Goal: Task Accomplishment & Management: Manage account settings

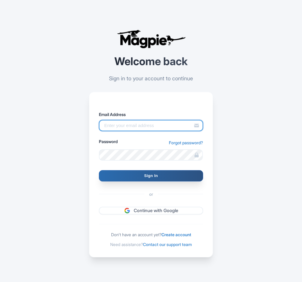
type input "luca.novelli@padi.com"
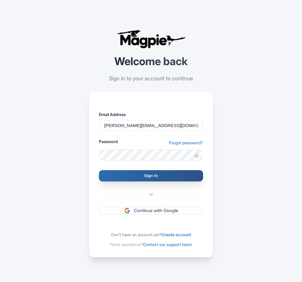
click at [136, 172] on input "Sign In" at bounding box center [151, 175] width 104 height 11
type input "Signing in..."
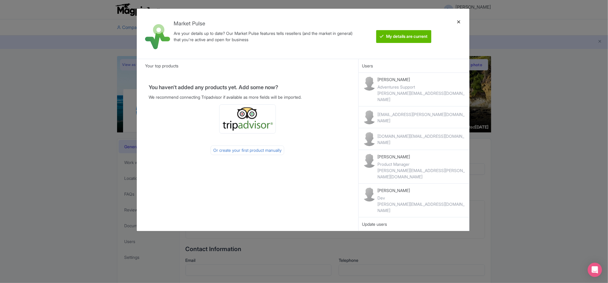
click at [302, 21] on div at bounding box center [459, 33] width 14 height 41
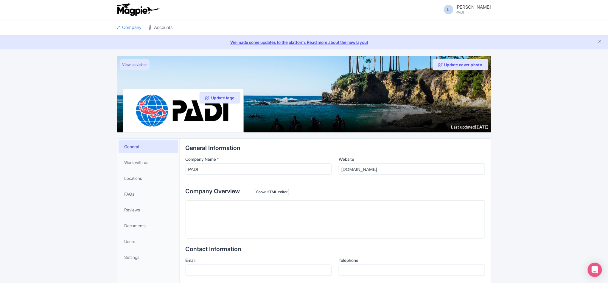
click at [158, 28] on link "Accounts" at bounding box center [161, 27] width 24 height 16
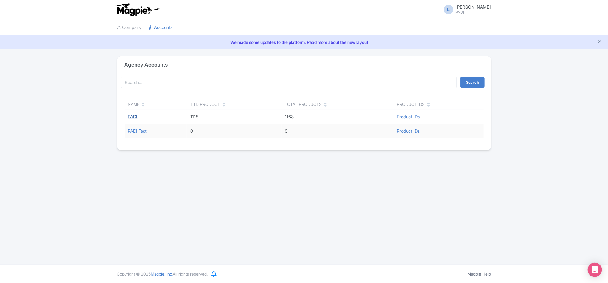
click at [134, 116] on link "PADI" at bounding box center [133, 117] width 10 height 6
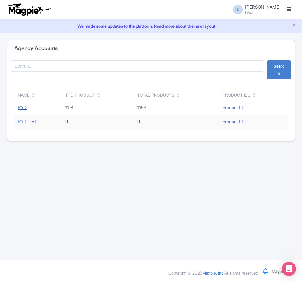
click at [24, 108] on link "PADI" at bounding box center [23, 108] width 10 height 6
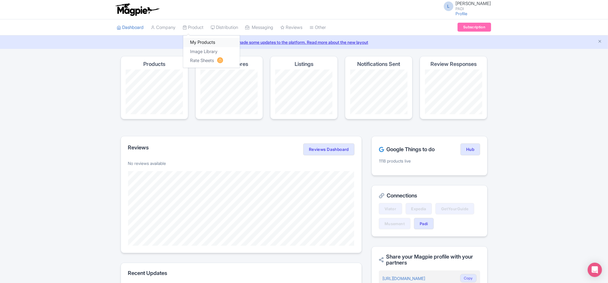
click at [203, 43] on link "My Products" at bounding box center [211, 42] width 57 height 9
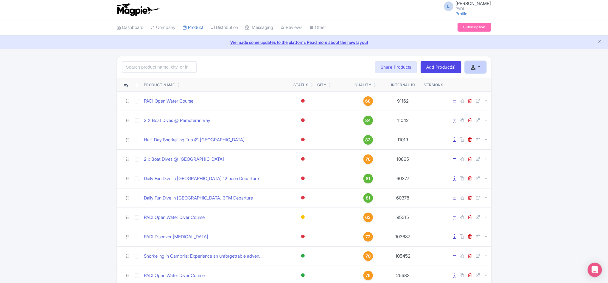
click at [475, 66] on icon "button" at bounding box center [473, 67] width 5 height 5
click at [492, 83] on link "Download Product List" at bounding box center [494, 81] width 59 height 9
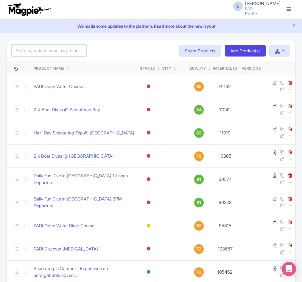
click at [56, 56] on input "search" at bounding box center [49, 50] width 74 height 11
paste input "1116"
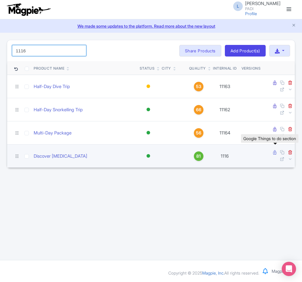
type input "1116"
click at [274, 155] on icon at bounding box center [274, 152] width 3 height 4
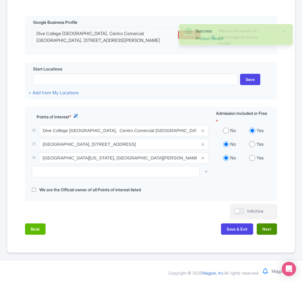
scroll to position [163, 0]
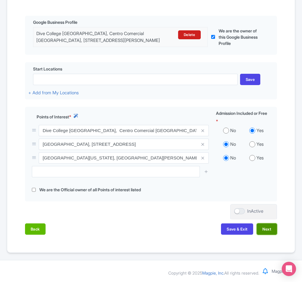
click at [267, 230] on button "Next" at bounding box center [267, 229] width 20 height 11
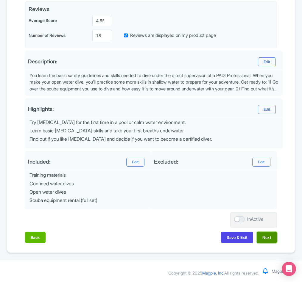
click at [267, 243] on button "Next" at bounding box center [267, 237] width 20 height 11
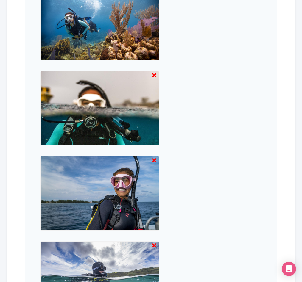
scroll to position [577, 0]
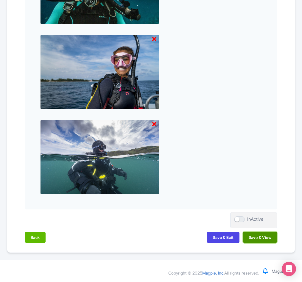
click at [256, 241] on button "Save & View" at bounding box center [260, 237] width 34 height 11
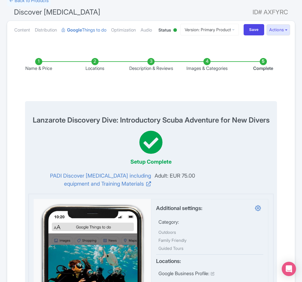
scroll to position [0, 0]
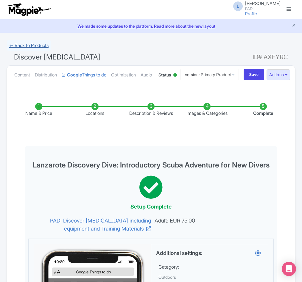
click at [30, 44] on link "← Back to Products" at bounding box center [29, 46] width 44 height 12
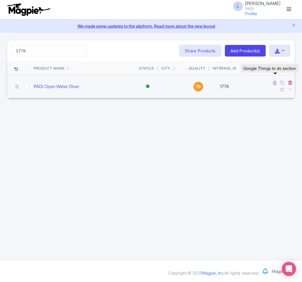
type input "1776"
click at [274, 85] on icon at bounding box center [274, 83] width 3 height 4
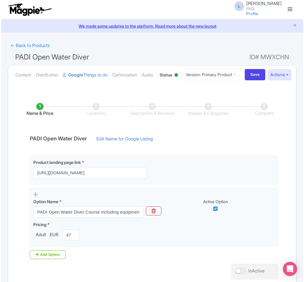
scroll to position [45, 0]
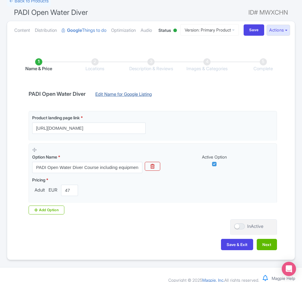
click at [129, 101] on link "Edit Name for Google Listing" at bounding box center [123, 96] width 69 height 10
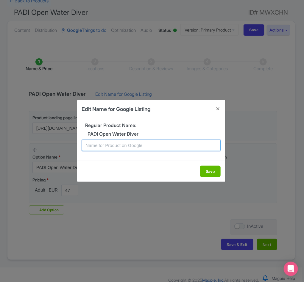
click at [133, 142] on input "text" at bounding box center [151, 145] width 139 height 11
paste input "Lanzarote PADI Open Water Diving Lessons: Your First Step into a World of Fun"
type input "Lanzarote PADI Open Water Diving Lessons: Your First Step into a World of Fun"
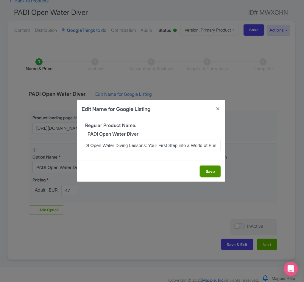
click at [206, 171] on button "Save" at bounding box center [210, 171] width 21 height 11
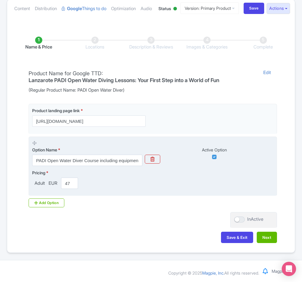
scroll to position [91, 0]
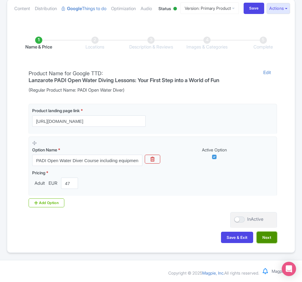
click at [266, 239] on button "Next" at bounding box center [267, 237] width 20 height 11
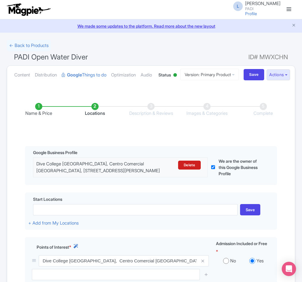
scroll to position [135, 0]
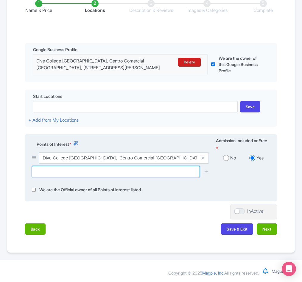
click at [99, 170] on input "text" at bounding box center [116, 171] width 168 height 11
paste input "Playa Flamingo Cove"
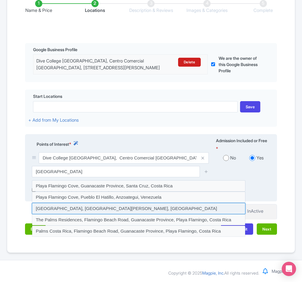
click at [75, 207] on input at bounding box center [139, 208] width 214 height 11
type input "Playa Flamingo Cove, Playa Blanca, Spain"
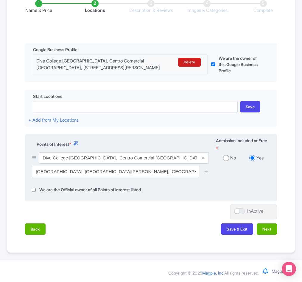
click at [209, 170] on div at bounding box center [206, 171] width 12 height 11
click at [205, 172] on icon at bounding box center [206, 171] width 4 height 4
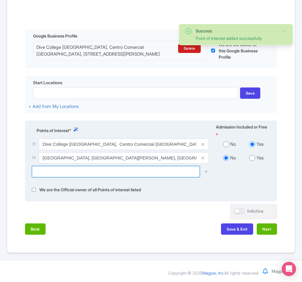
click at [57, 178] on input "text" at bounding box center [116, 171] width 168 height 11
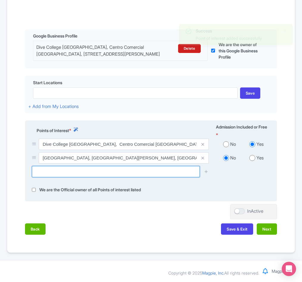
paste input "Playa de la Montana Roja Cove"
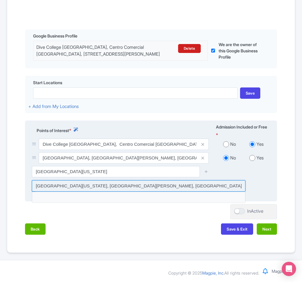
click at [127, 192] on input at bounding box center [139, 186] width 214 height 11
type input "Playa de la Montana Roja Cove, Playa Blanca, Spain"
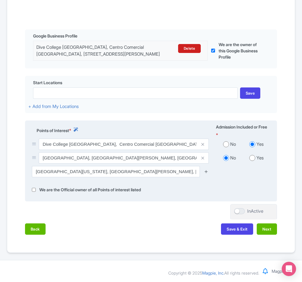
click at [205, 174] on icon at bounding box center [206, 171] width 4 height 4
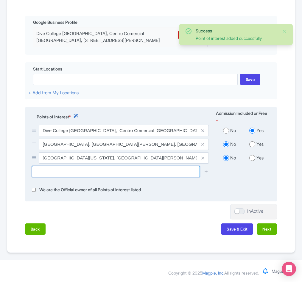
click at [73, 178] on input "text" at bounding box center [116, 171] width 168 height 11
paste input "Playa de Montaña Roja"
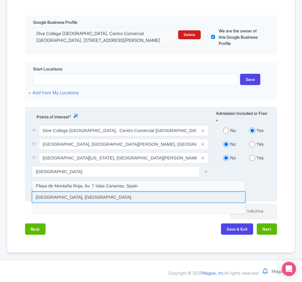
click at [96, 203] on input at bounding box center [139, 197] width 214 height 11
type input "Playa de Montaña Roja, Spain"
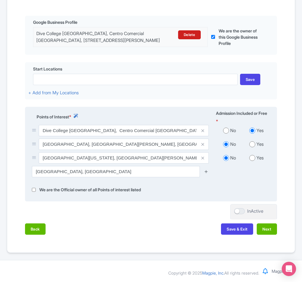
click at [207, 174] on icon at bounding box center [206, 171] width 4 height 4
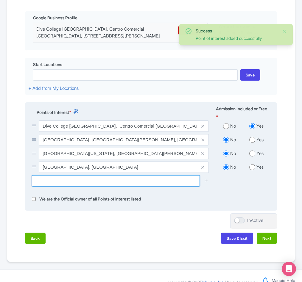
click at [64, 187] on input "text" at bounding box center [116, 180] width 168 height 11
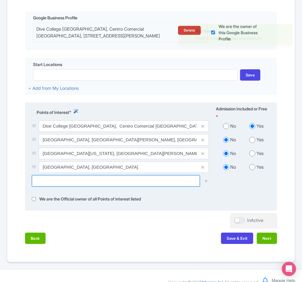
paste input "Mirador Punta Pechiguera Cove"
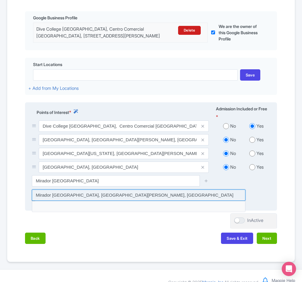
click at [110, 201] on input at bounding box center [139, 195] width 214 height 11
type input "Mirador Punta Pechiguera Cove, Playa Blanca, Spain"
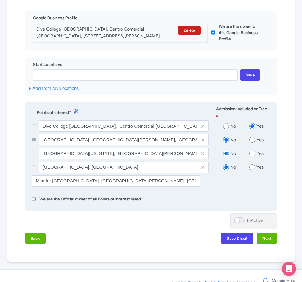
click at [206, 183] on icon at bounding box center [206, 181] width 4 height 4
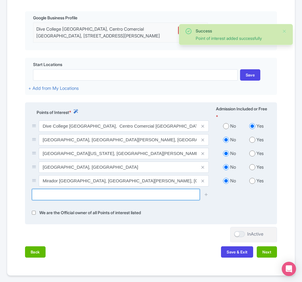
click at [73, 200] on input "text" at bounding box center [116, 194] width 168 height 11
paste input "Museo Atlántico Lanzarote"
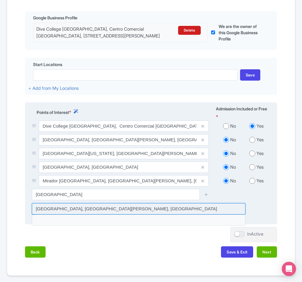
click at [81, 215] on input at bounding box center [139, 208] width 214 height 11
type input "Museo Atlántico Lanzarote, Playa Blanca, Spain"
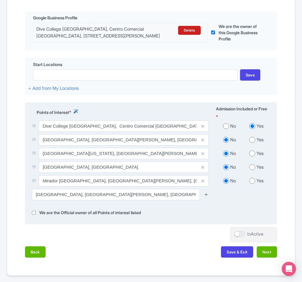
click at [204, 197] on icon at bounding box center [206, 194] width 4 height 4
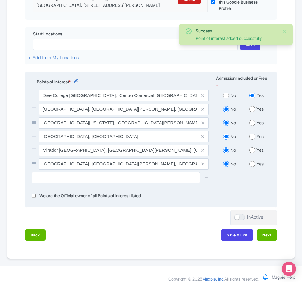
scroll to position [204, 0]
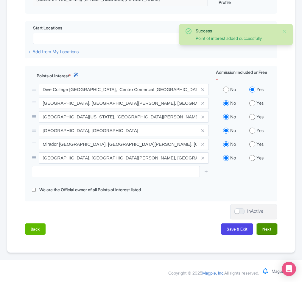
click at [267, 230] on button "Next" at bounding box center [267, 229] width 20 height 11
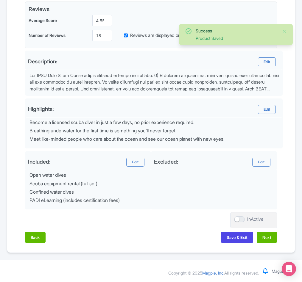
scroll to position [171, 0]
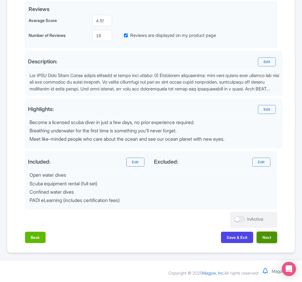
click at [267, 236] on button "Next" at bounding box center [267, 237] width 20 height 11
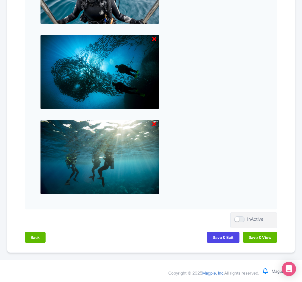
scroll to position [577, 0]
click at [267, 236] on button "Save & View" at bounding box center [260, 237] width 34 height 11
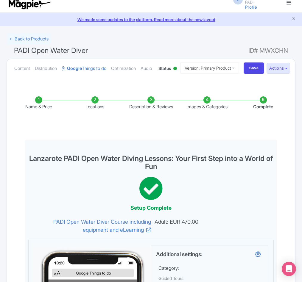
scroll to position [0, 0]
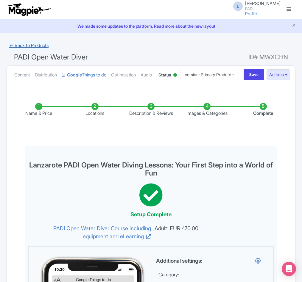
click at [33, 44] on link "← Back to Products" at bounding box center [29, 46] width 44 height 12
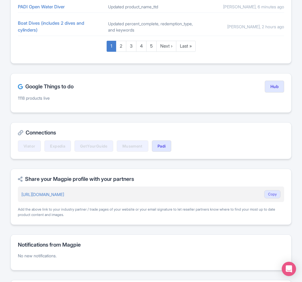
scroll to position [447, 0]
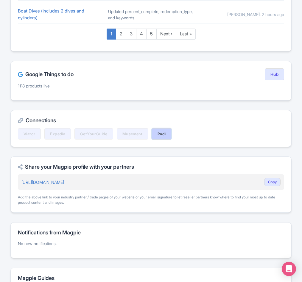
click at [164, 140] on link "Padi" at bounding box center [162, 133] width 20 height 11
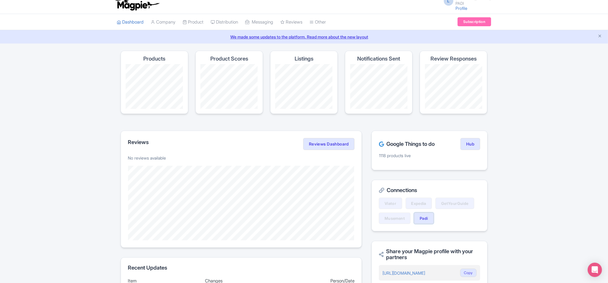
scroll to position [0, 0]
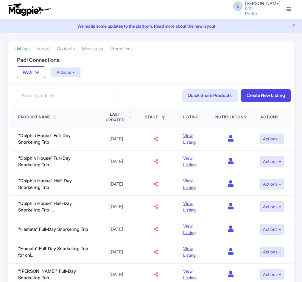
click at [43, 46] on link "Import" at bounding box center [43, 49] width 13 height 16
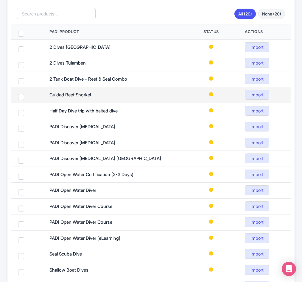
scroll to position [66, 0]
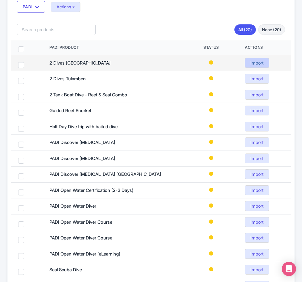
click at [256, 64] on link "Import" at bounding box center [257, 63] width 24 height 10
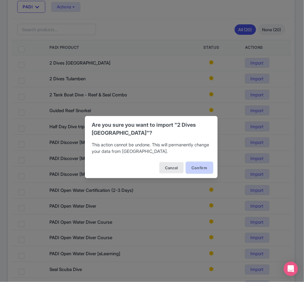
click at [195, 164] on button "Confirm" at bounding box center [199, 167] width 27 height 11
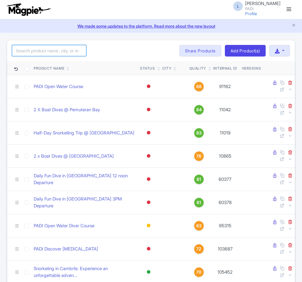
click at [50, 49] on input "search" at bounding box center [49, 50] width 74 height 11
paste input "100600"
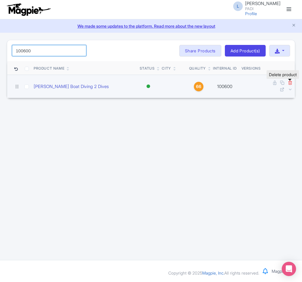
type input "100600"
click at [291, 84] on icon at bounding box center [290, 82] width 4 height 4
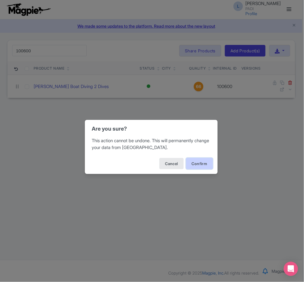
click at [206, 164] on button "Confirm" at bounding box center [199, 163] width 27 height 11
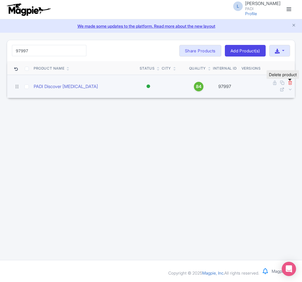
type input "97997"
click at [292, 83] on icon at bounding box center [290, 82] width 4 height 4
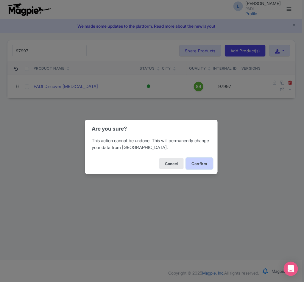
click at [200, 164] on button "Confirm" at bounding box center [199, 163] width 27 height 11
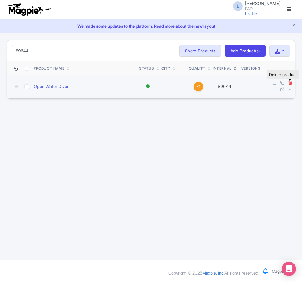
type input "89644"
click at [290, 83] on icon at bounding box center [290, 82] width 4 height 4
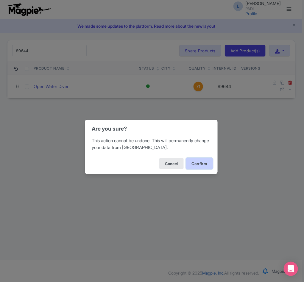
click at [206, 164] on button "Confirm" at bounding box center [199, 163] width 27 height 11
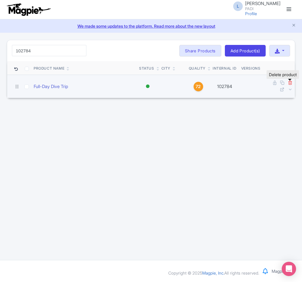
type input "102784"
click at [290, 84] on icon at bounding box center [290, 82] width 4 height 4
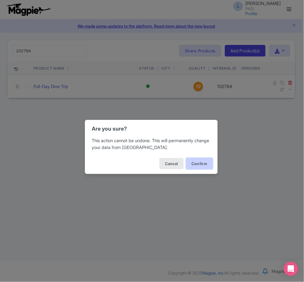
click at [204, 163] on button "Confirm" at bounding box center [199, 163] width 27 height 11
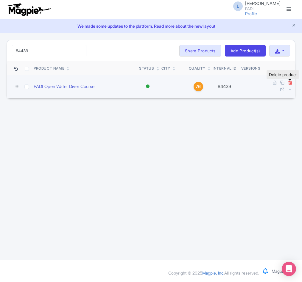
type input "84439"
click at [290, 84] on icon at bounding box center [290, 82] width 4 height 4
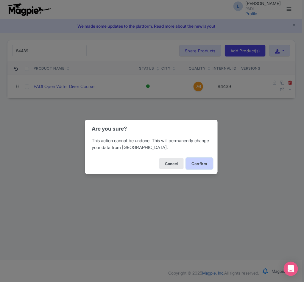
click at [195, 165] on button "Confirm" at bounding box center [199, 163] width 27 height 11
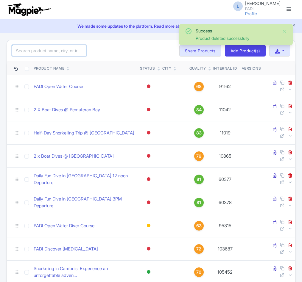
drag, startPoint x: 0, startPoint y: 0, endPoint x: 35, endPoint y: 53, distance: 63.4
click at [35, 53] on input "search" at bounding box center [49, 50] width 74 height 11
paste input "67540"
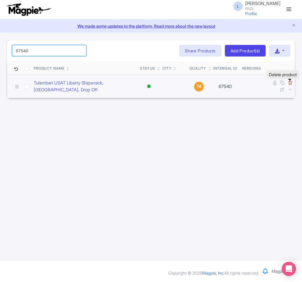
type input "67540"
click at [289, 83] on icon at bounding box center [290, 82] width 4 height 4
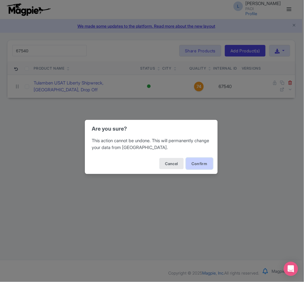
click at [204, 164] on button "Confirm" at bounding box center [199, 163] width 27 height 11
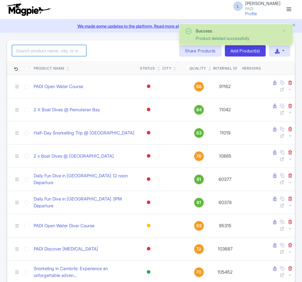
click at [38, 51] on input "search" at bounding box center [49, 50] width 74 height 11
paste input "102440"
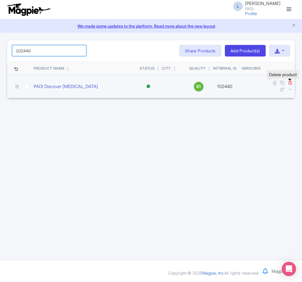
type input "102440"
click at [290, 83] on icon at bounding box center [290, 82] width 4 height 4
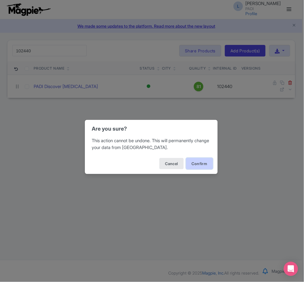
click at [200, 163] on button "Confirm" at bounding box center [199, 163] width 27 height 11
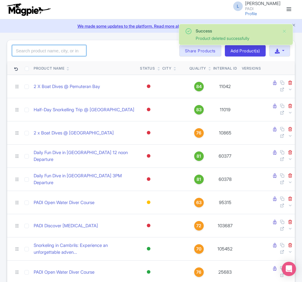
drag, startPoint x: 0, startPoint y: 0, endPoint x: 40, endPoint y: 52, distance: 65.8
click at [40, 52] on input "search" at bounding box center [49, 50] width 74 height 11
paste input "102436"
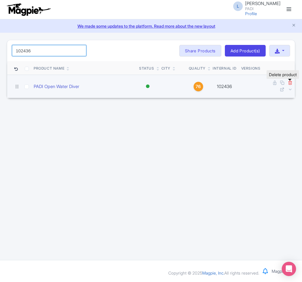
type input "102436"
click at [289, 83] on icon at bounding box center [290, 82] width 4 height 4
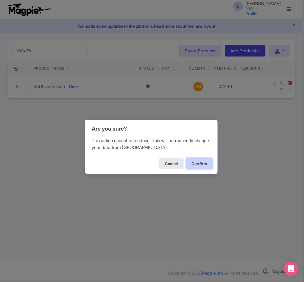
click at [204, 163] on button "Confirm" at bounding box center [199, 163] width 27 height 11
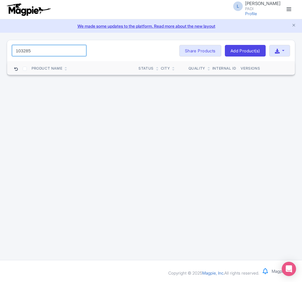
drag, startPoint x: 47, startPoint y: 54, endPoint x: -71, endPoint y: 45, distance: 119.2
click at [0, 45] on html "L [PERSON_NAME] PADI Profile Users Settings Sign out Dashboard Company Product …" at bounding box center [151, 141] width 302 height 282
paste input "8640"
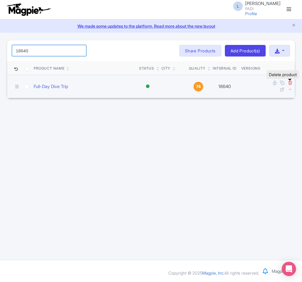
type input "18640"
click at [291, 84] on icon at bounding box center [290, 82] width 4 height 4
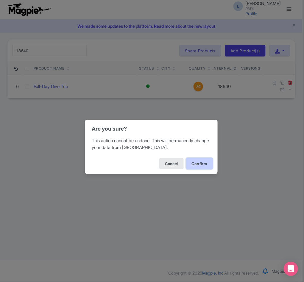
click at [199, 163] on button "Confirm" at bounding box center [199, 163] width 27 height 11
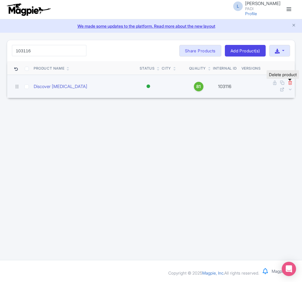
type input "103116"
click at [290, 83] on icon at bounding box center [290, 82] width 4 height 4
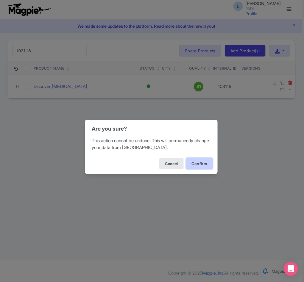
click at [196, 165] on button "Confirm" at bounding box center [199, 163] width 27 height 11
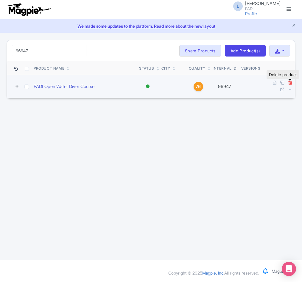
type input "96947"
click at [290, 83] on icon at bounding box center [290, 82] width 4 height 4
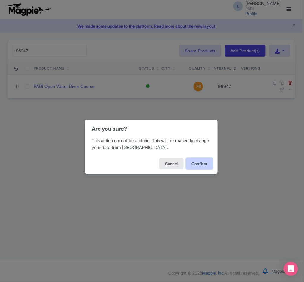
click at [201, 166] on button "Confirm" at bounding box center [199, 163] width 27 height 11
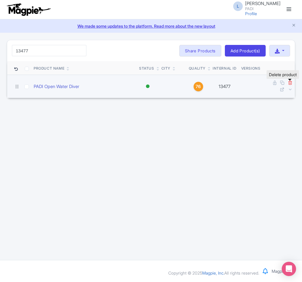
type input "13477"
click at [291, 82] on icon at bounding box center [290, 82] width 4 height 4
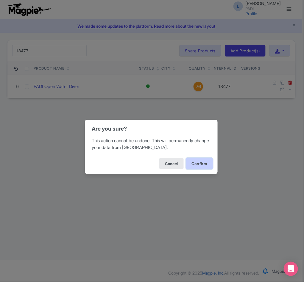
click at [191, 167] on button "Confirm" at bounding box center [199, 163] width 27 height 11
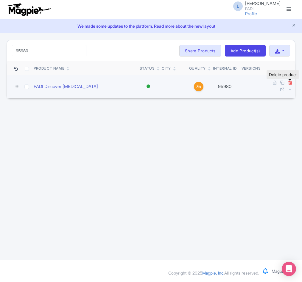
type input "95980"
click at [290, 85] on icon at bounding box center [290, 82] width 4 height 4
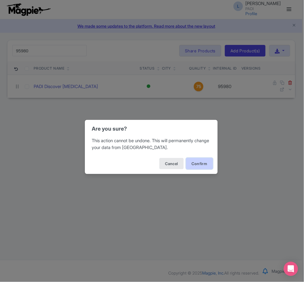
click at [194, 165] on button "Confirm" at bounding box center [199, 163] width 27 height 11
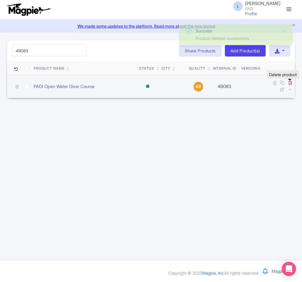
type input "49083"
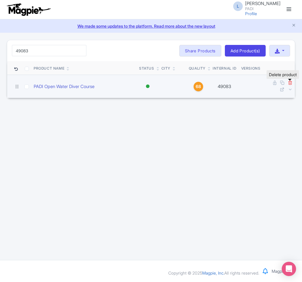
click at [290, 84] on icon at bounding box center [290, 82] width 4 height 4
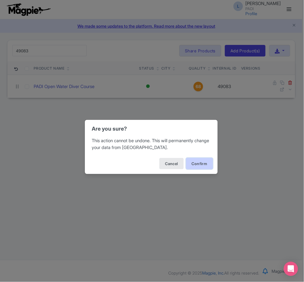
click at [197, 163] on button "Confirm" at bounding box center [199, 163] width 27 height 11
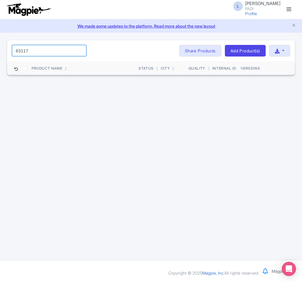
drag, startPoint x: 34, startPoint y: 51, endPoint x: -34, endPoint y: 51, distance: 68.2
click at [0, 51] on html "L [PERSON_NAME] PADI Profile Users Settings Sign out Dashboard Company Product …" at bounding box center [151, 141] width 302 height 282
paste input "760"
type input "63760"
click at [80, 54] on input "63760" at bounding box center [49, 50] width 74 height 11
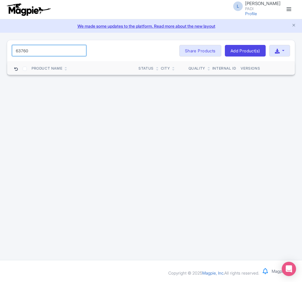
click at [80, 49] on input "63760" at bounding box center [49, 50] width 74 height 11
